Goal: Information Seeking & Learning: Learn about a topic

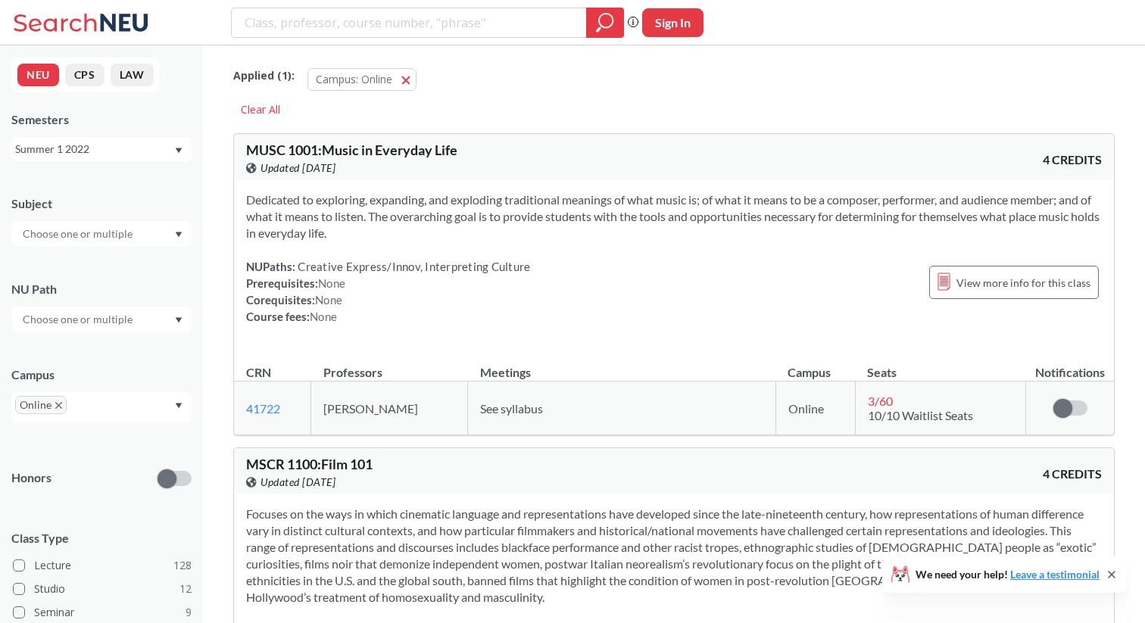
click at [136, 147] on div "Summer 1 2022" at bounding box center [94, 149] width 158 height 17
click at [123, 214] on div "Summer 1 2025" at bounding box center [101, 225] width 180 height 42
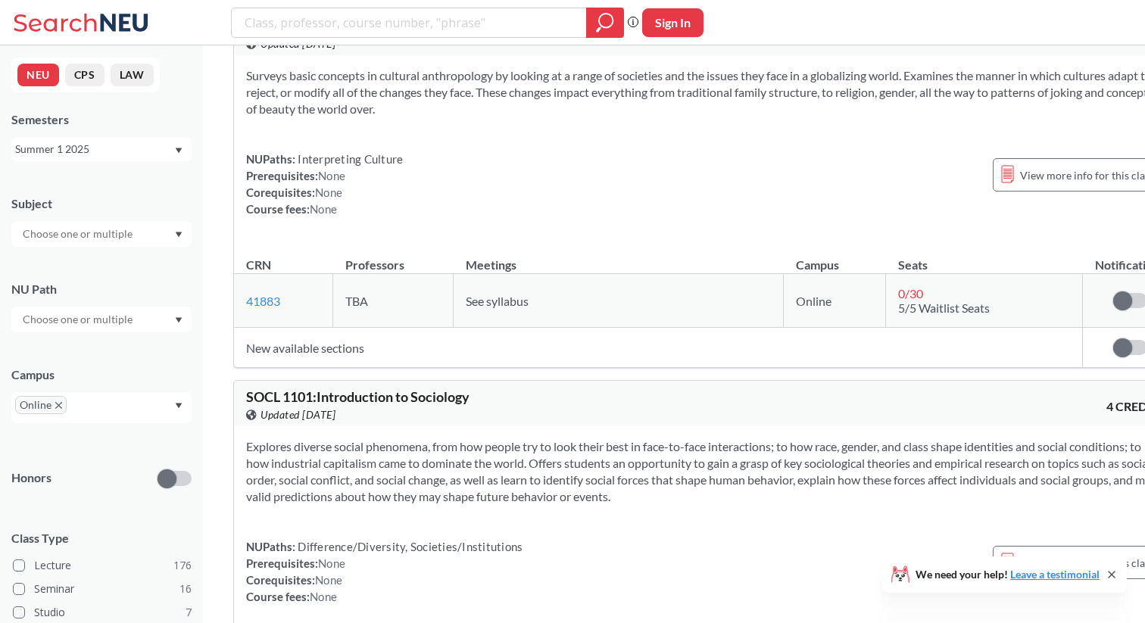
scroll to position [1369, 0]
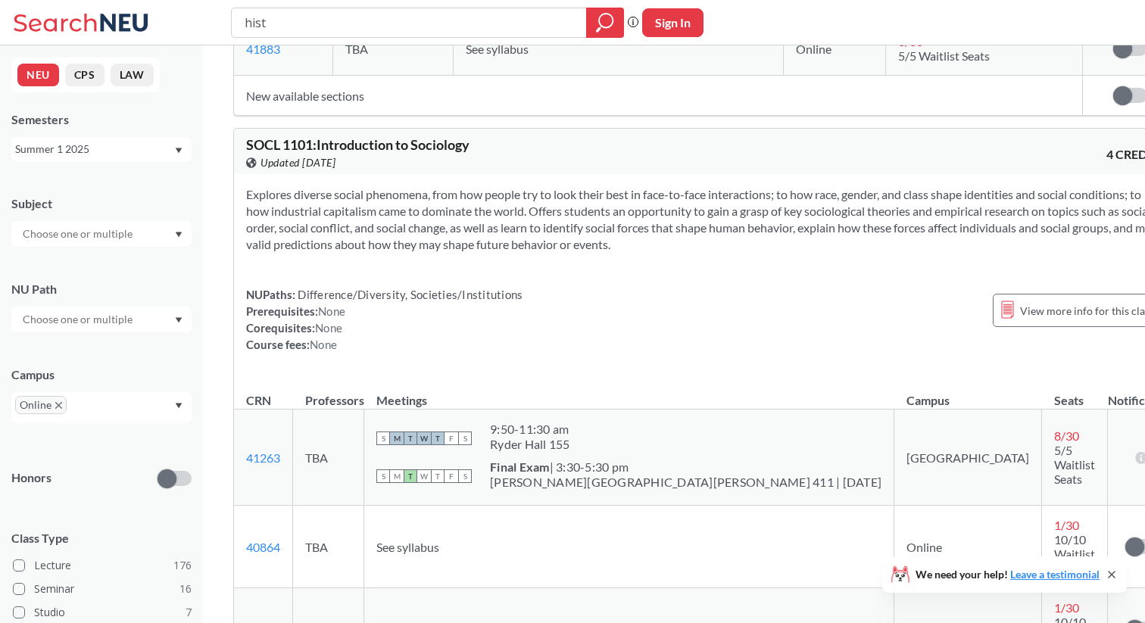
type input "hist"
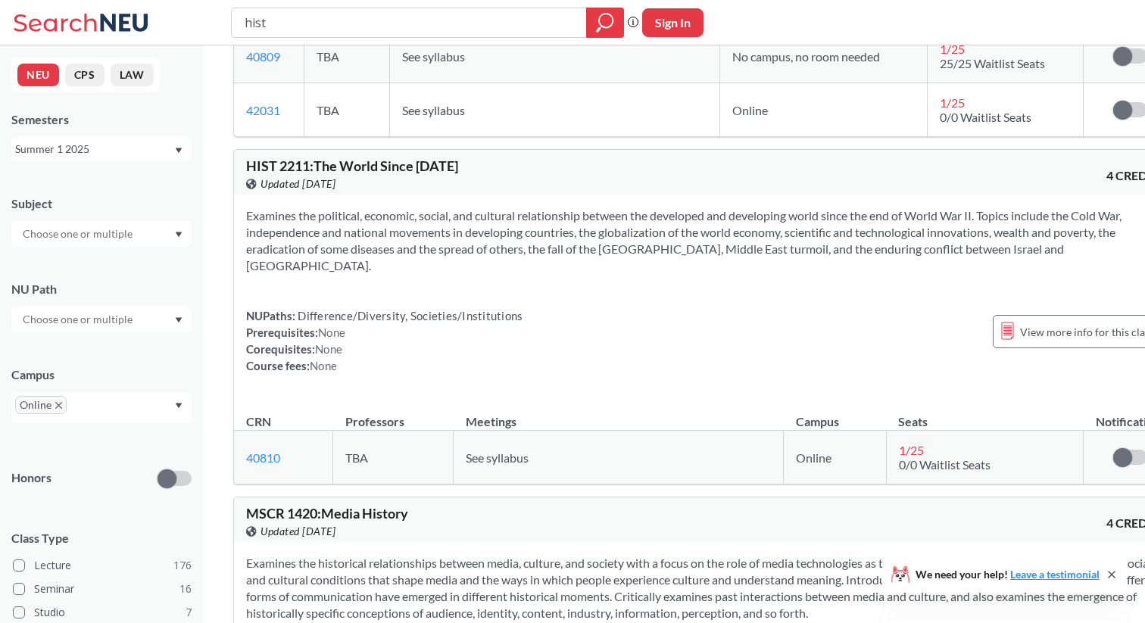
scroll to position [452, 0]
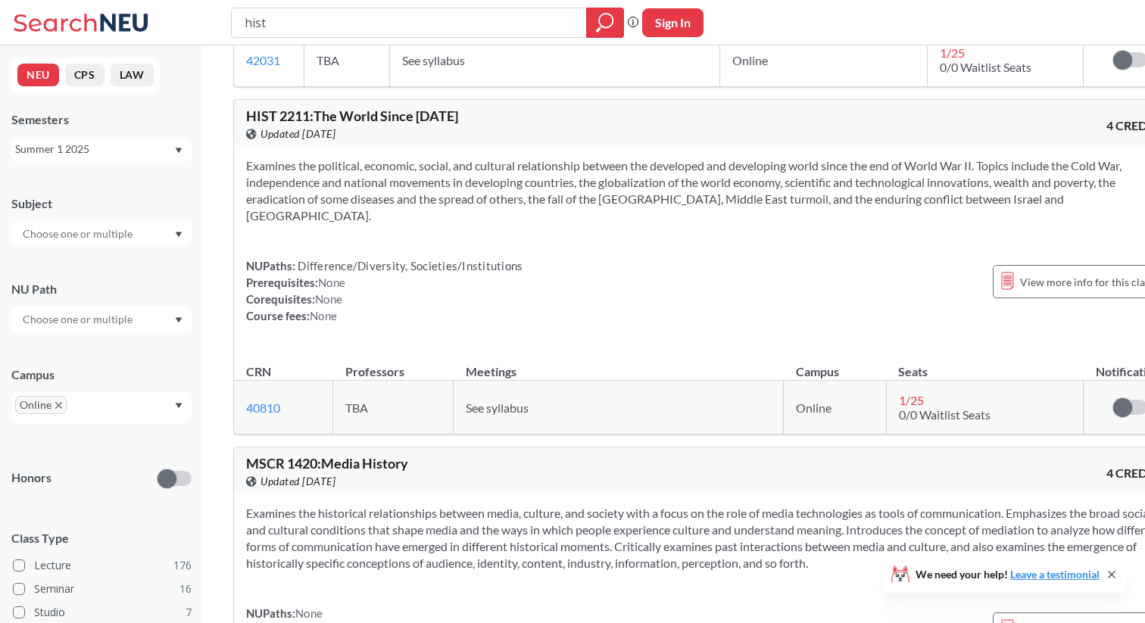
click at [120, 151] on div "Summer 1 2025" at bounding box center [94, 149] width 158 height 17
click at [118, 198] on div "Fall 2025" at bounding box center [101, 182] width 180 height 42
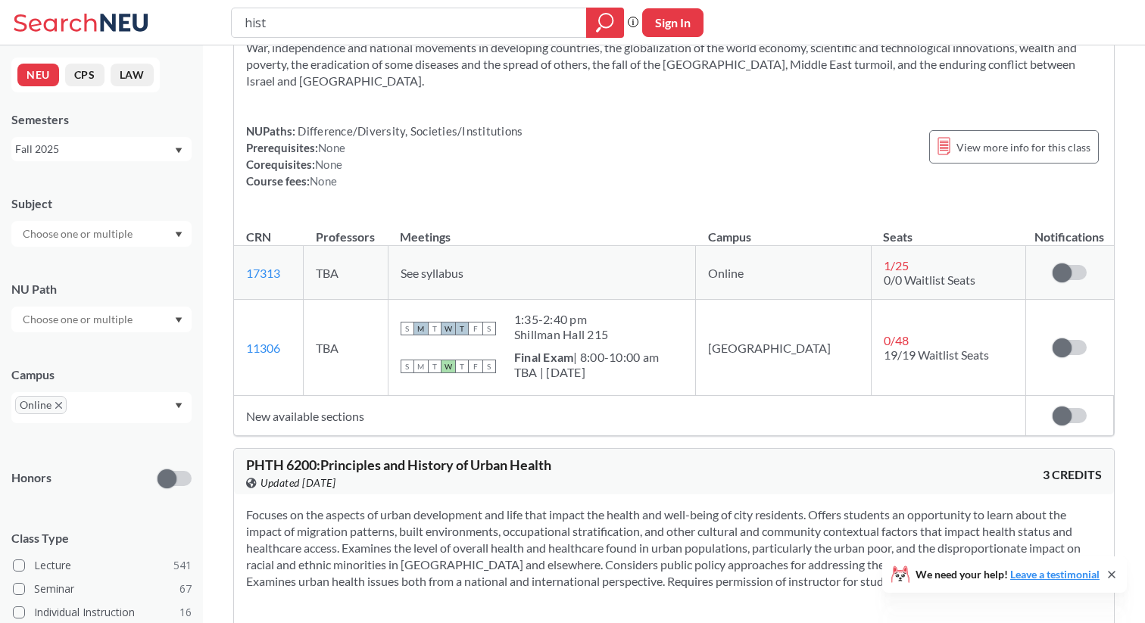
scroll to position [813, 0]
click at [147, 156] on div "Fall 2025" at bounding box center [94, 149] width 158 height 17
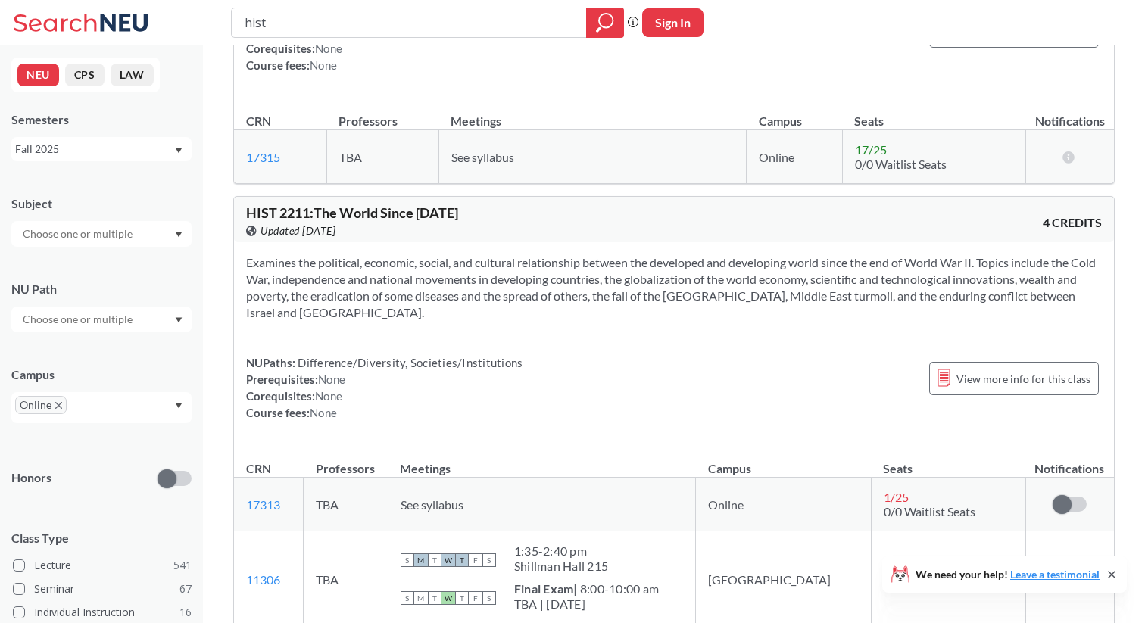
scroll to position [0, 0]
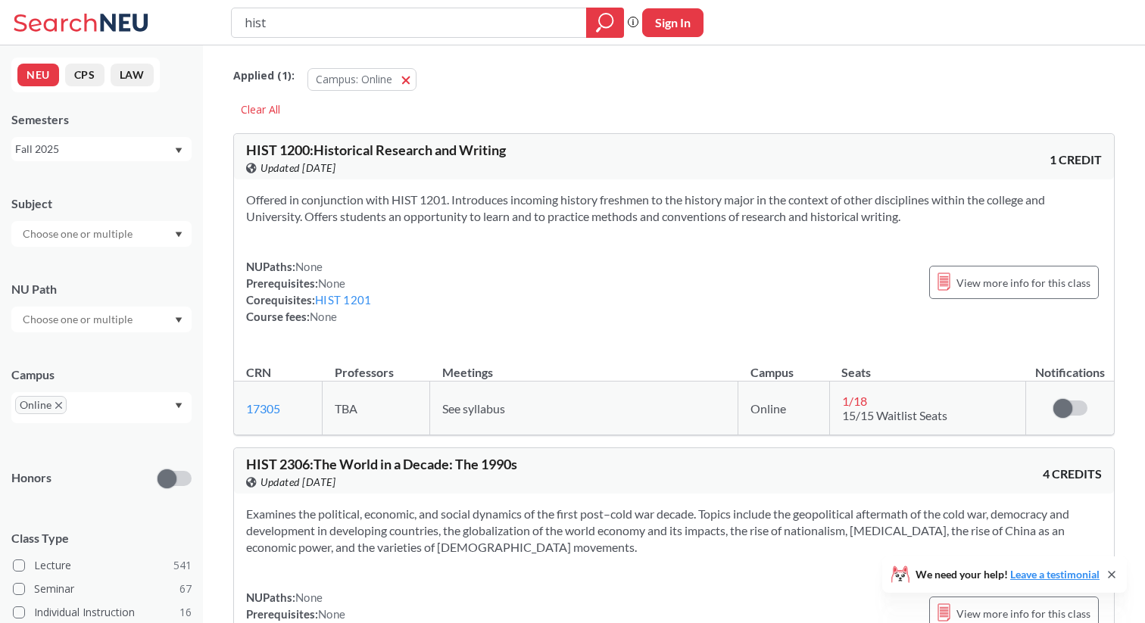
click at [108, 25] on icon at bounding box center [125, 22] width 48 height 17
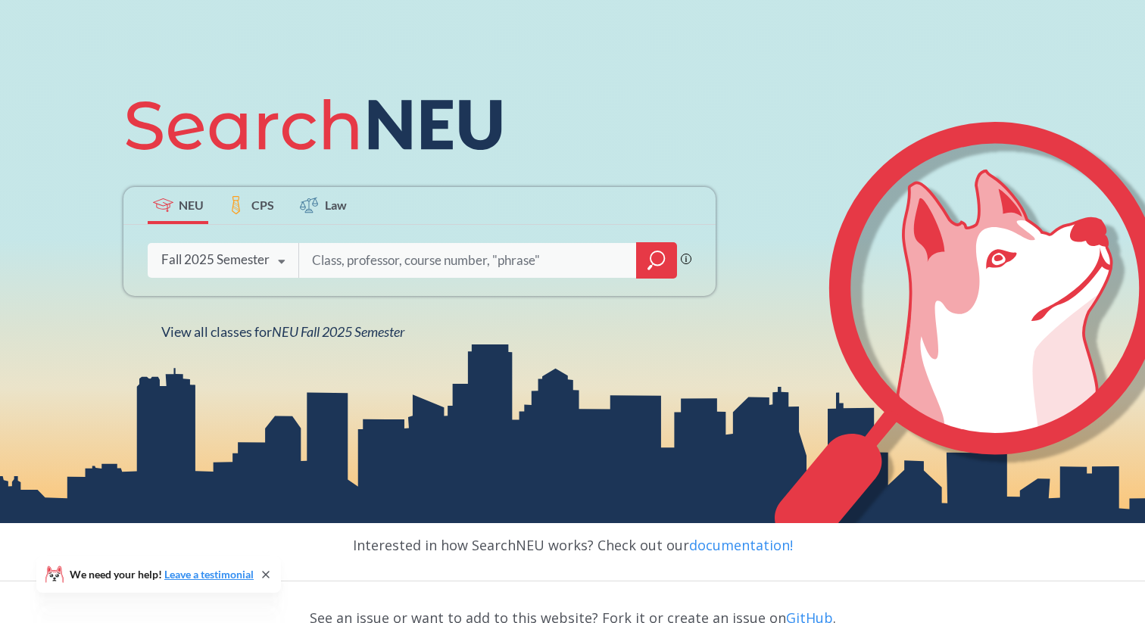
scroll to position [280, 0]
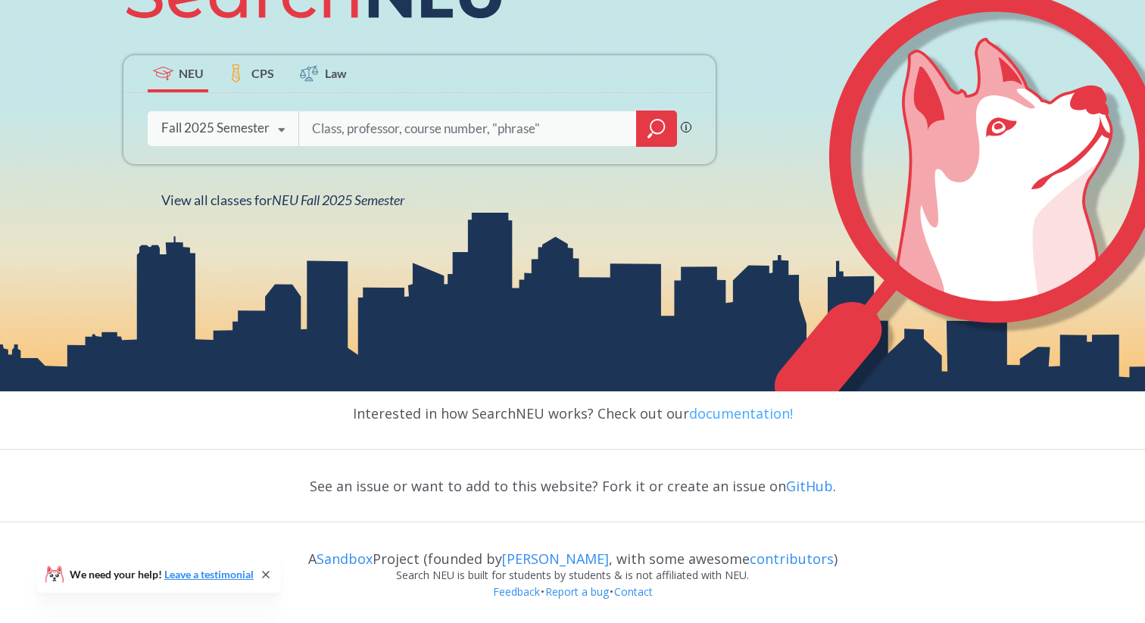
click at [731, 413] on link "documentation!" at bounding box center [741, 413] width 104 height 18
click at [544, 557] on link "[PERSON_NAME]" at bounding box center [555, 559] width 107 height 18
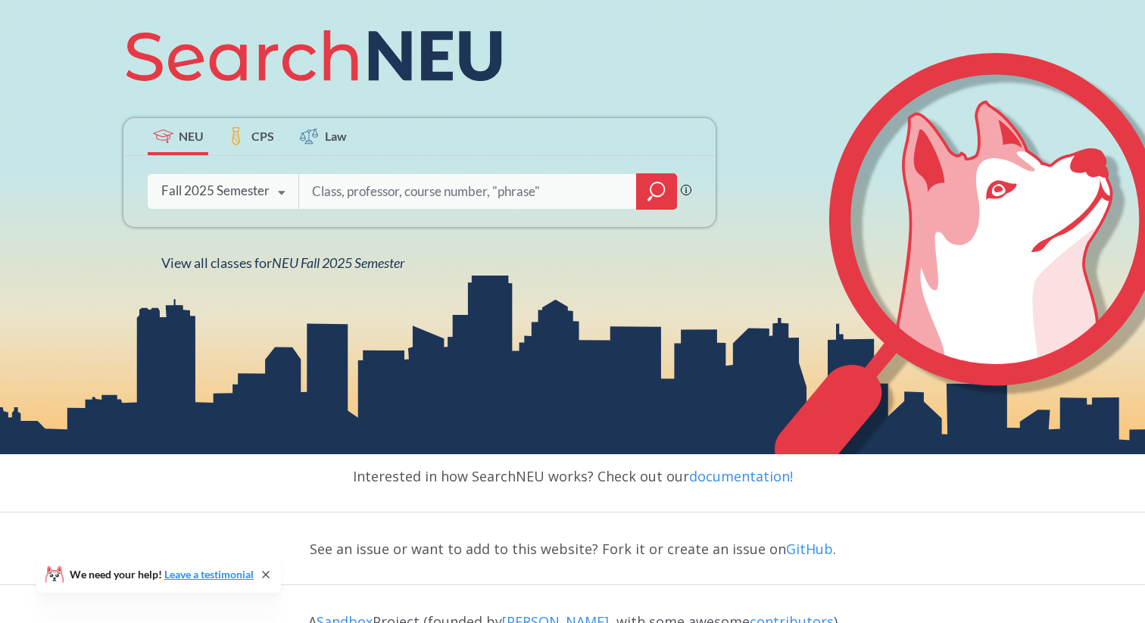
scroll to position [219, 0]
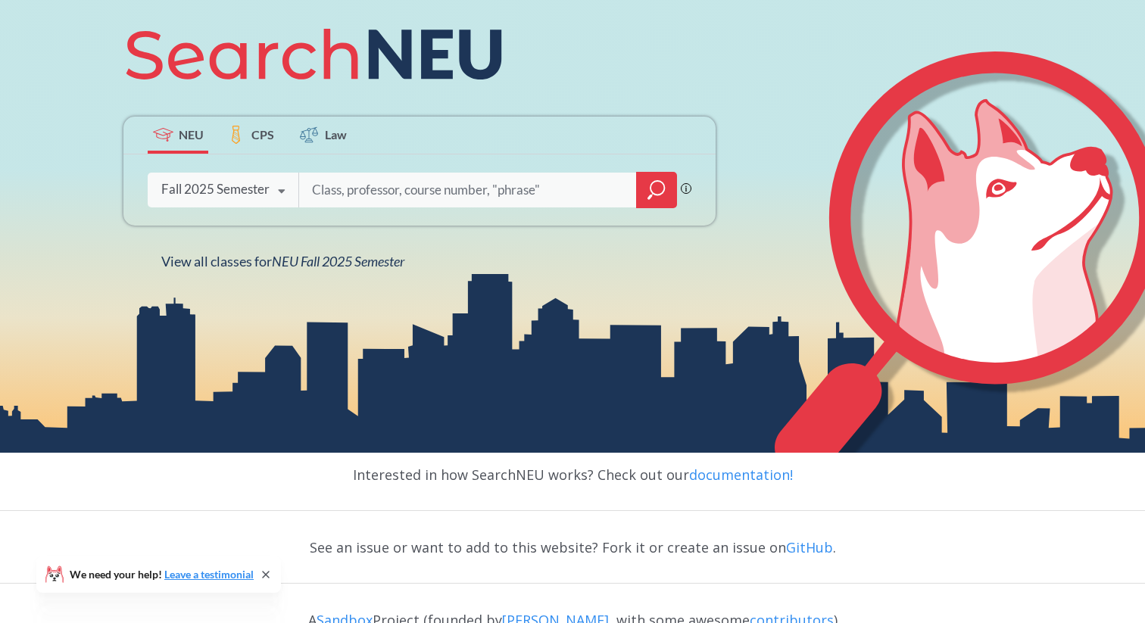
click at [490, 186] on input "search" at bounding box center [467, 190] width 315 height 32
click at [272, 189] on icon at bounding box center [281, 191] width 29 height 42
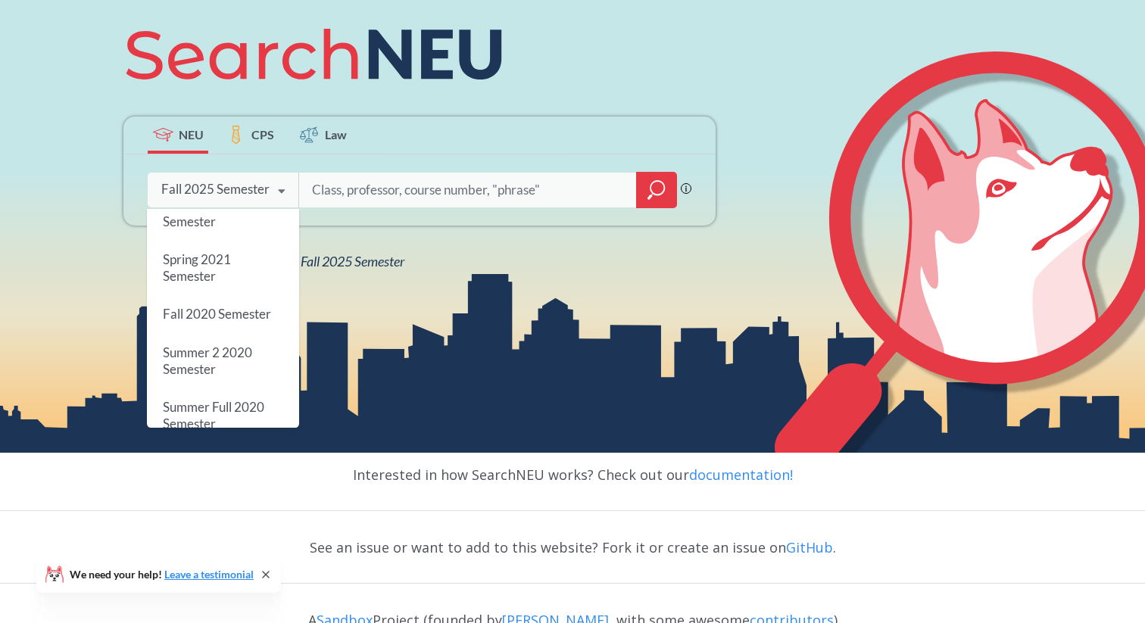
scroll to position [1245, 0]
